Goal: Navigation & Orientation: Go to known website

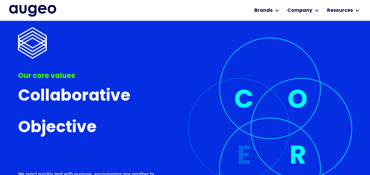
scroll to position [1699, 0]
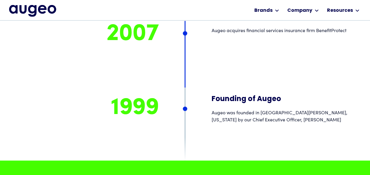
scroll to position [4169, 0]
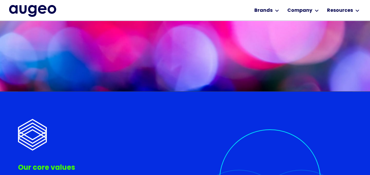
click at [37, 8] on img "home" at bounding box center [32, 11] width 47 height 12
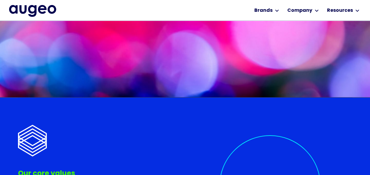
scroll to position [1152, 0]
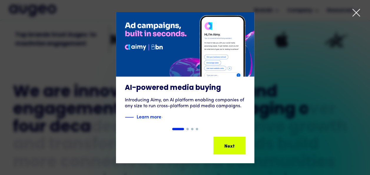
scroll to position [208, 0]
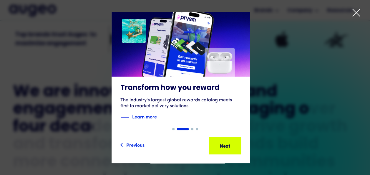
click at [356, 16] on icon at bounding box center [356, 12] width 9 height 9
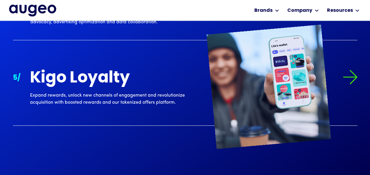
scroll to position [832, 0]
click at [357, 79] on img at bounding box center [350, 77] width 15 height 15
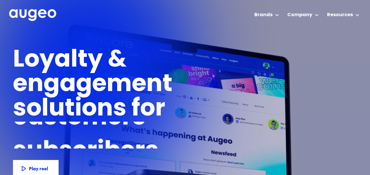
scroll to position [0, 0]
